Goal: Task Accomplishment & Management: Complete application form

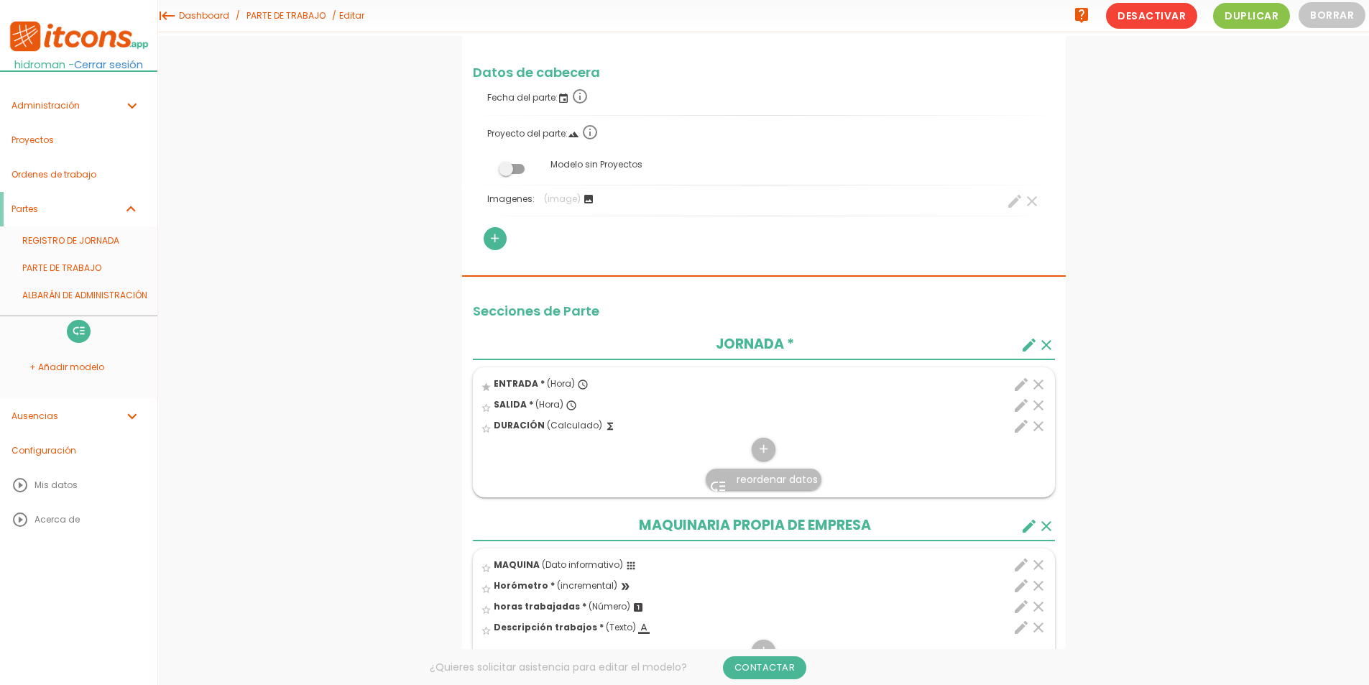
scroll to position [51, 0]
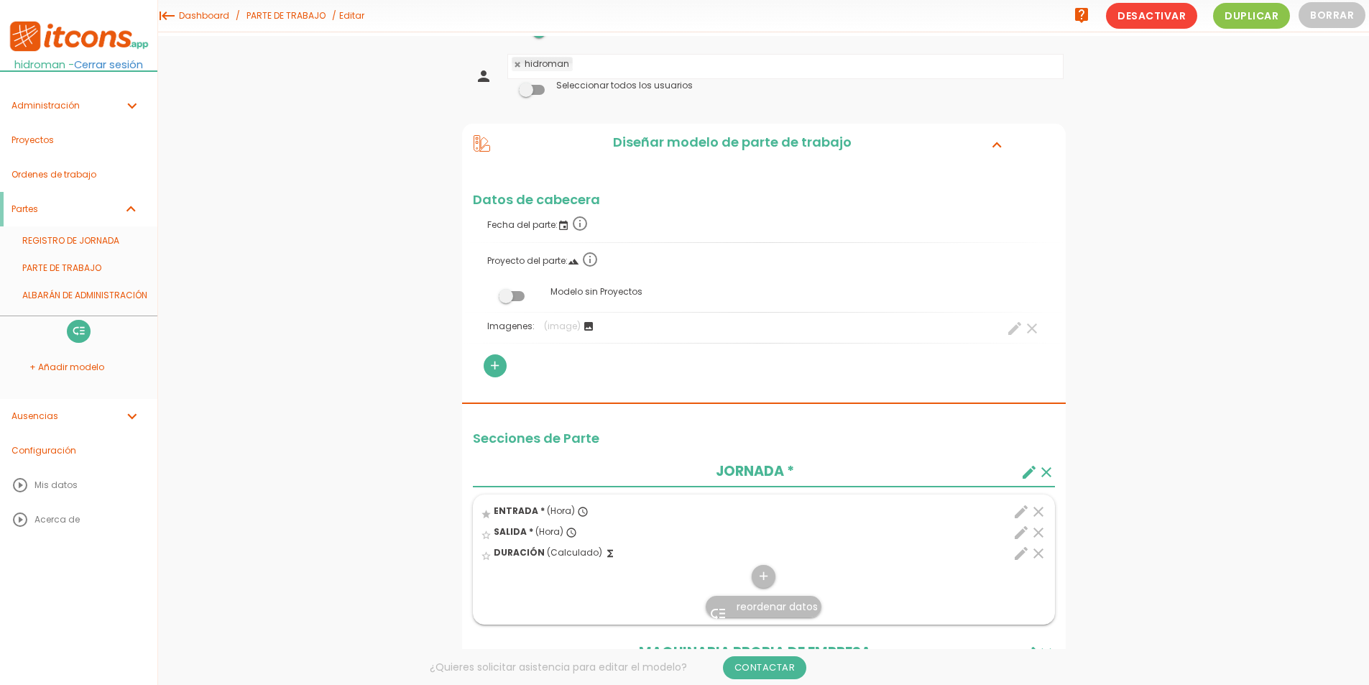
click at [513, 295] on span at bounding box center [512, 296] width 26 height 10
click at [487, 292] on input "checkbox" at bounding box center [487, 292] width 0 height 0
click at [724, 58] on link "Guardar" at bounding box center [728, 49] width 86 height 26
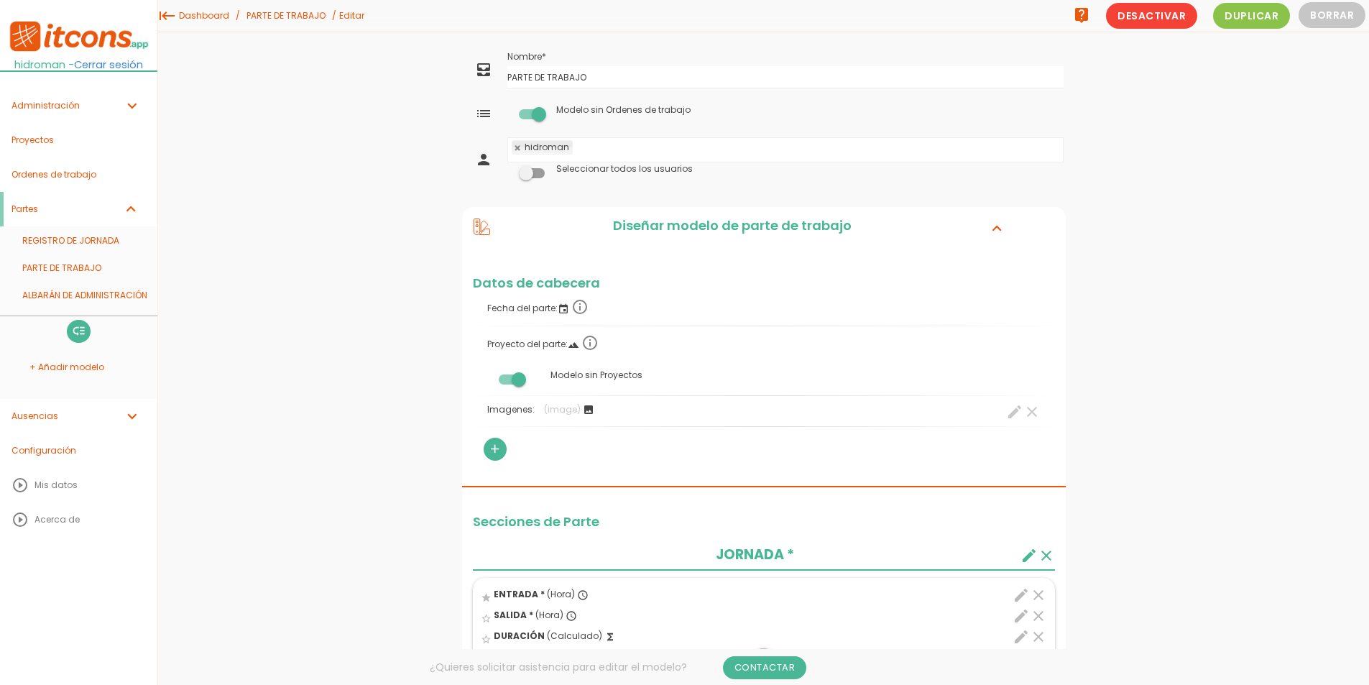
click at [528, 118] on span at bounding box center [532, 114] width 26 height 10
click at [507, 110] on input "checkbox" at bounding box center [507, 110] width 0 height 0
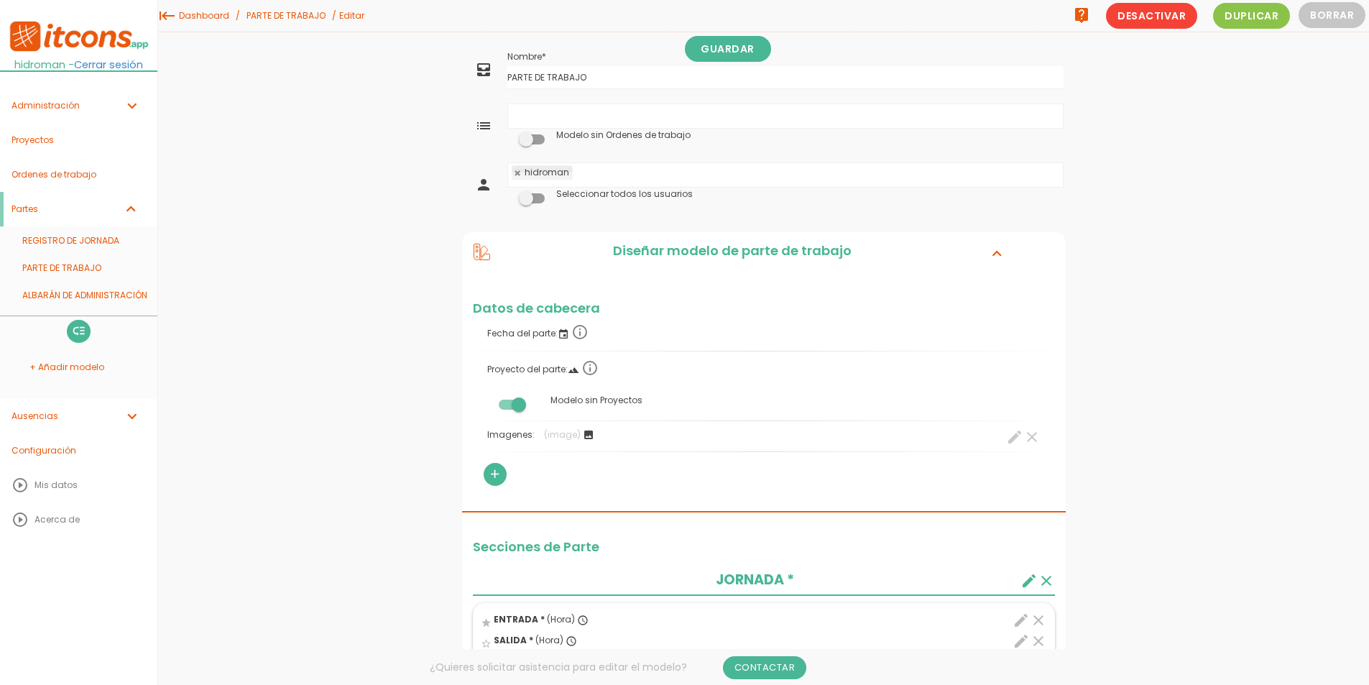
click at [535, 139] on span at bounding box center [532, 139] width 26 height 10
click at [507, 135] on input "checkbox" at bounding box center [507, 135] width 0 height 0
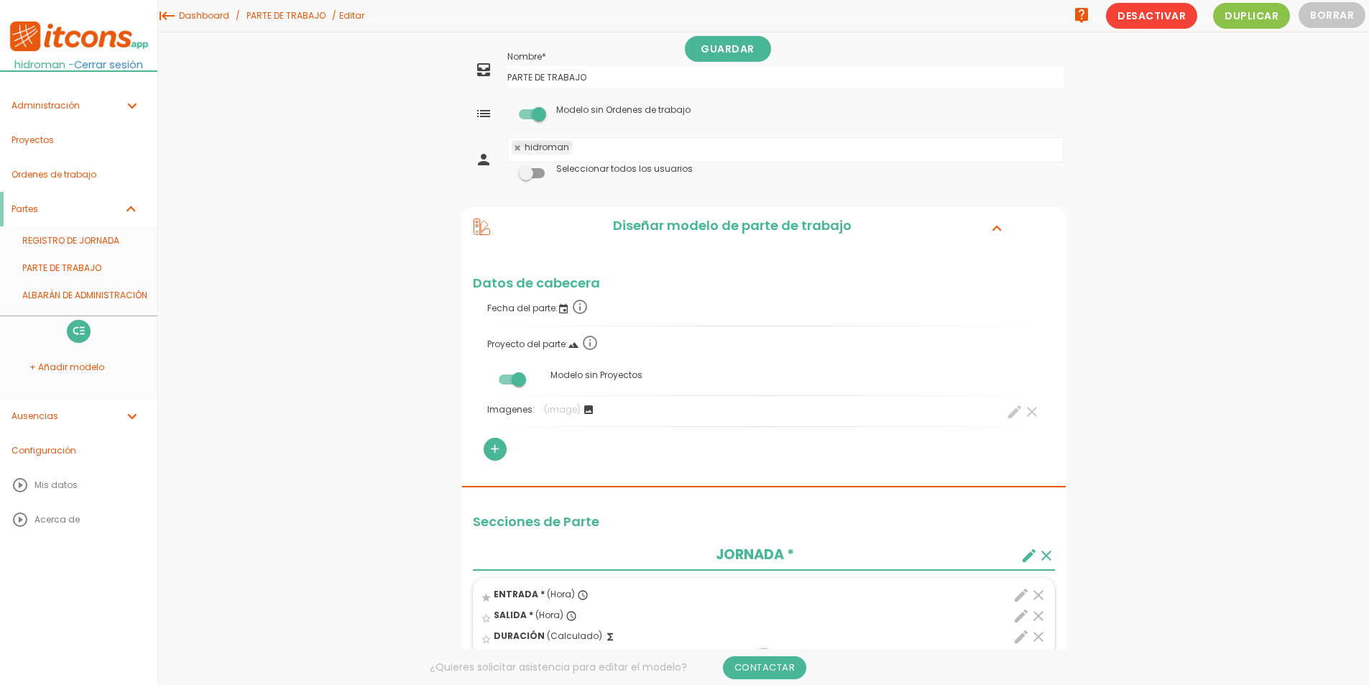
click at [510, 382] on span at bounding box center [512, 380] width 26 height 10
click at [487, 375] on input "checkbox" at bounding box center [487, 375] width 0 height 0
click at [708, 66] on input "PARTE DE TRABAJO" at bounding box center [785, 77] width 556 height 23
click at [711, 55] on link "Guardar" at bounding box center [728, 49] width 86 height 26
